Goal: Task Accomplishment & Management: Use online tool/utility

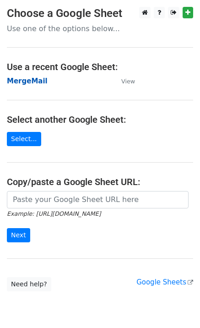
click at [32, 84] on strong "MergeMail" at bounding box center [27, 81] width 41 height 8
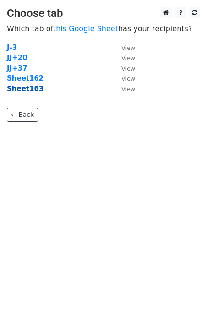
click at [27, 90] on strong "Sheet163" at bounding box center [25, 89] width 37 height 8
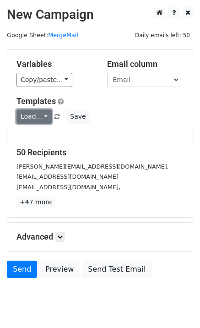
click at [36, 118] on link "Load..." at bounding box center [34, 117] width 35 height 14
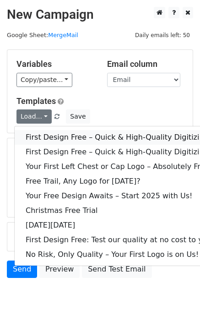
click at [51, 140] on link "First Design Free – Quick & High-Quality Digitizing!" at bounding box center [120, 137] width 211 height 15
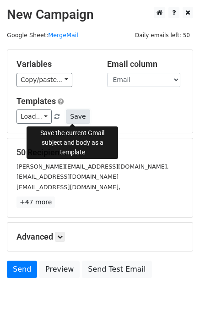
click at [74, 118] on button "Save" at bounding box center [78, 117] width 24 height 14
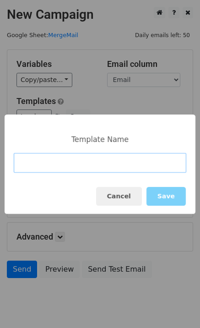
paste input "No Cost for Your First Logo, Your First Design Is On Us!"
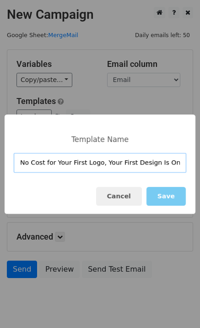
type input "No Cost for Your First Logo, Your First Design Is On Us!"
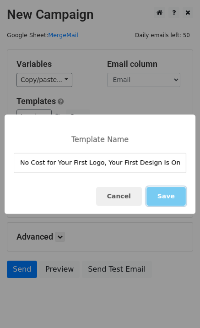
click at [179, 198] on button "Save" at bounding box center [166, 196] width 39 height 19
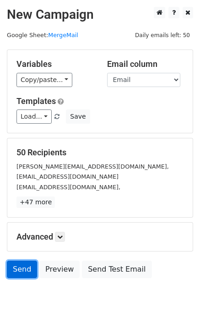
click at [13, 264] on link "Send" at bounding box center [22, 269] width 30 height 17
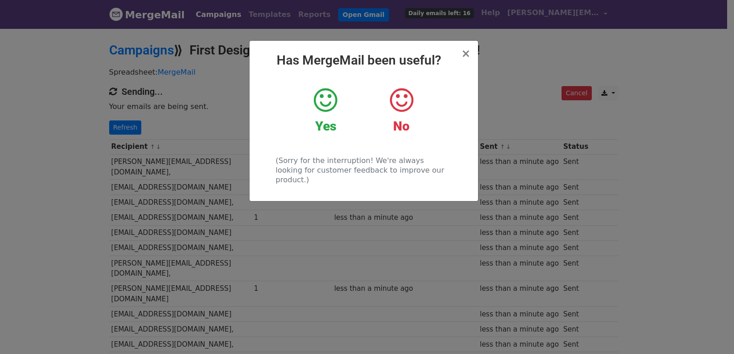
click at [188, 151] on div "× Has MergeMail been useful? Yes No (Sorry for the interruption! We're always l…" at bounding box center [367, 191] width 734 height 327
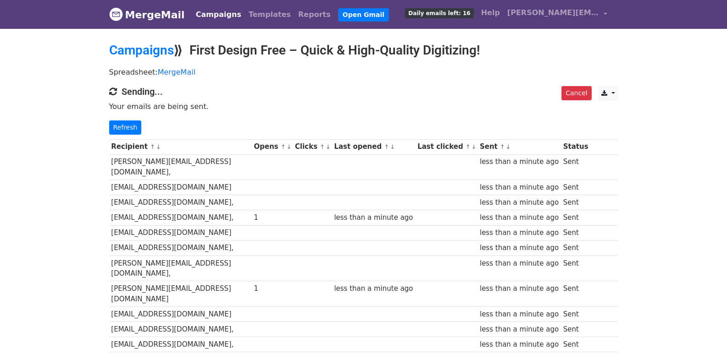
click at [132, 130] on link "Refresh" at bounding box center [125, 128] width 33 height 14
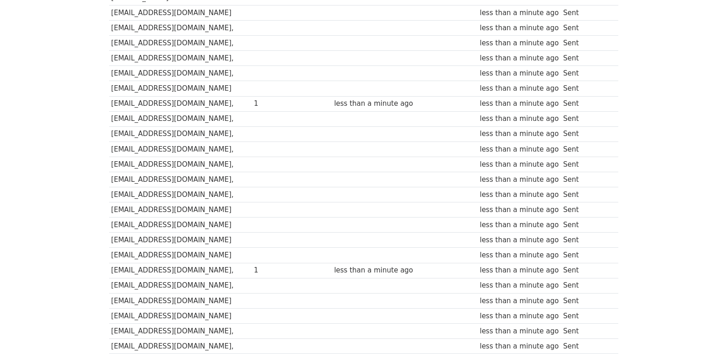
scroll to position [489, 0]
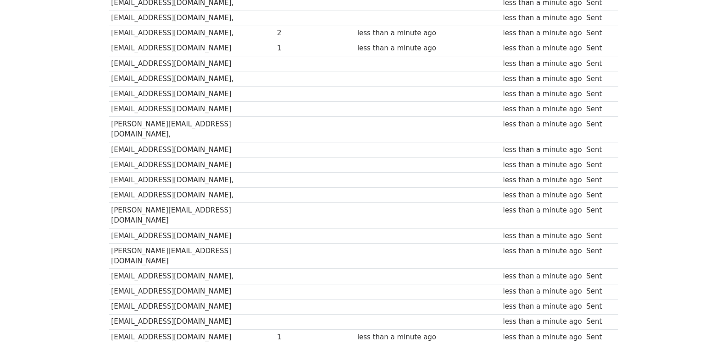
scroll to position [638, 0]
